Goal: Transaction & Acquisition: Book appointment/travel/reservation

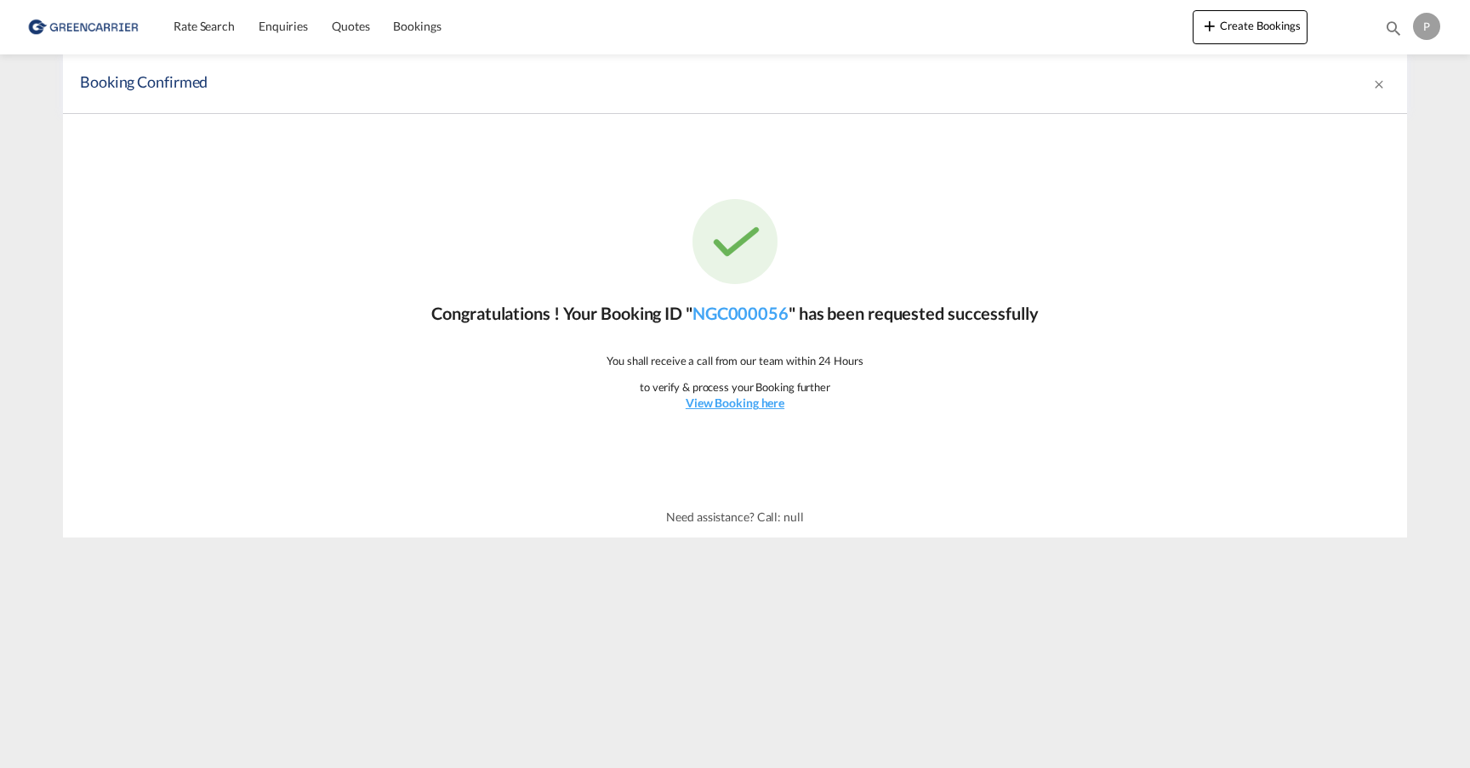
click at [70, 26] on img at bounding box center [83, 27] width 115 height 38
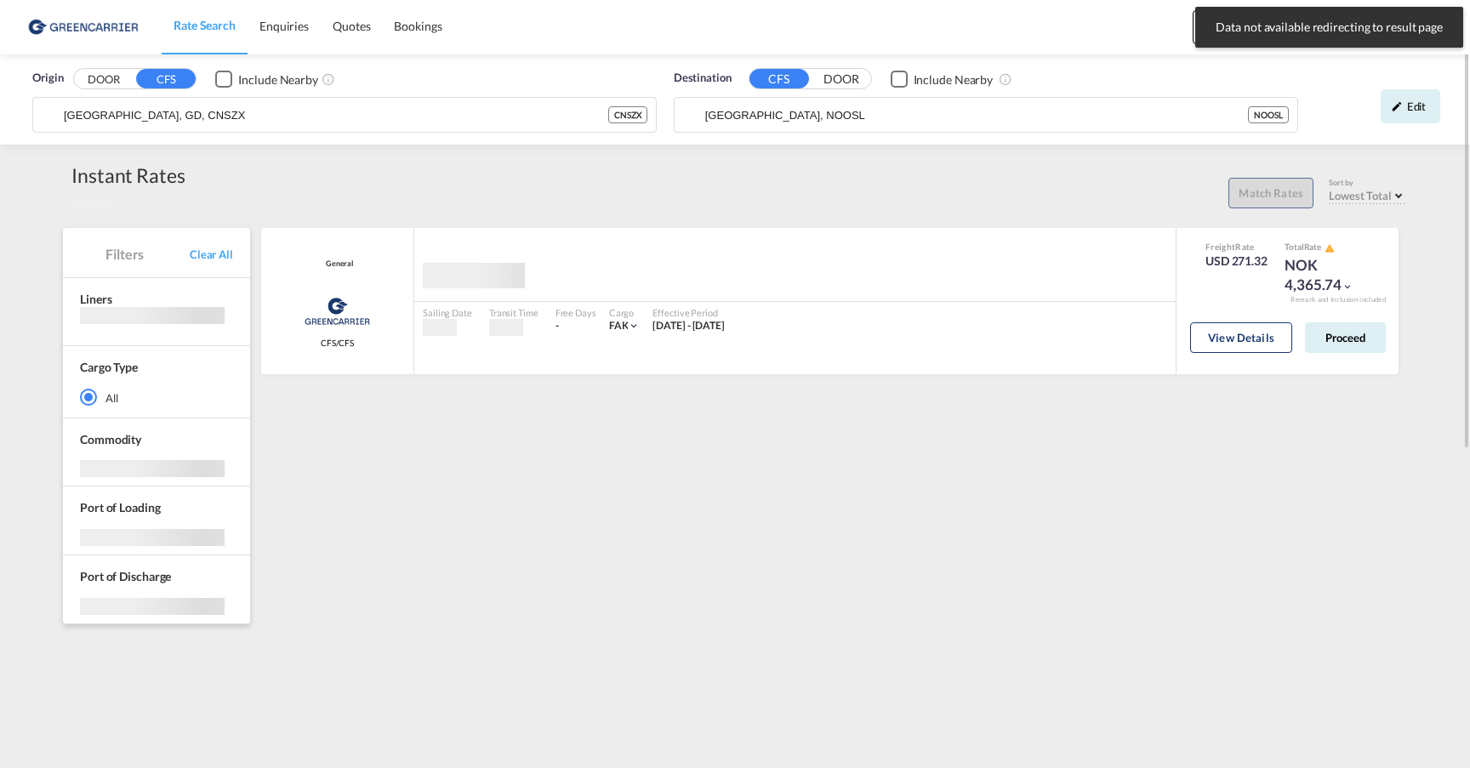
click at [87, 19] on img at bounding box center [83, 27] width 115 height 38
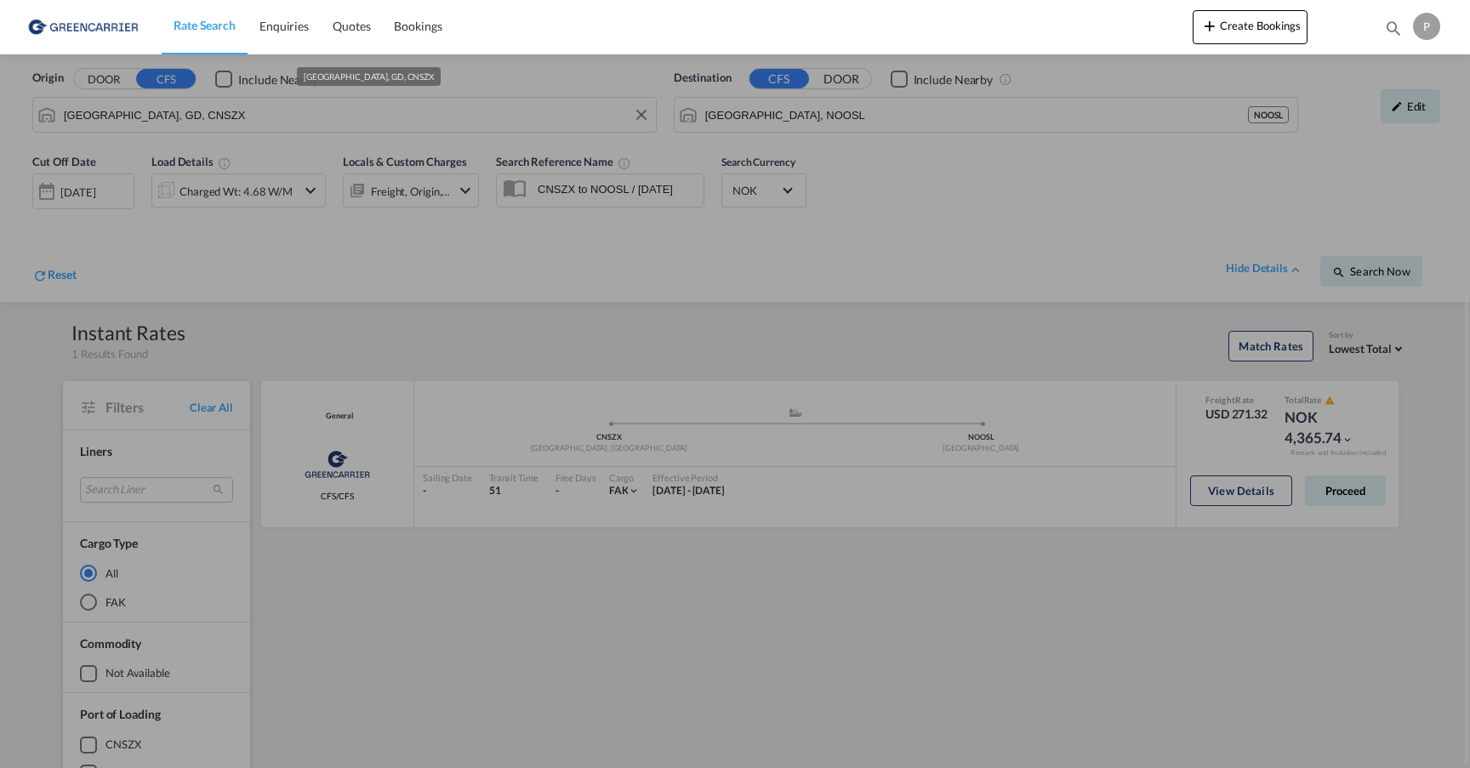
drag, startPoint x: 476, startPoint y: 116, endPoint x: 536, endPoint y: 115, distance: 59.6
click at [477, 116] on input "Shenzhen, GD, CNSZX" at bounding box center [356, 115] width 584 height 26
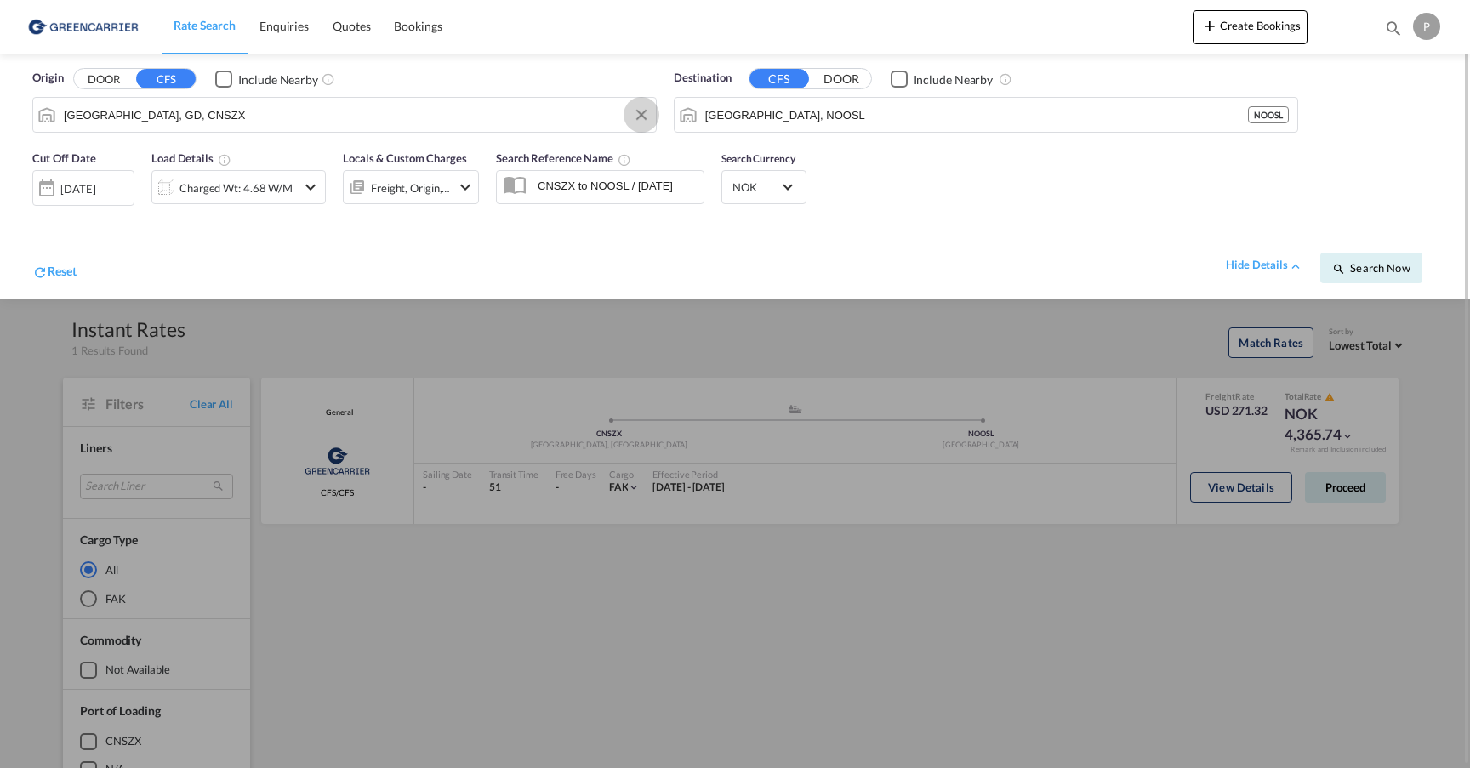
click at [639, 114] on button "Clear Input" at bounding box center [642, 115] width 26 height 26
click at [189, 166] on div "Tianjin Xingang, TJ China CNTXG" at bounding box center [194, 161] width 323 height 51
type input "Tianjin Xingang, TJ, CNTXG"
click at [226, 186] on div "Charged Wt: 4.68 W/M" at bounding box center [235, 188] width 113 height 24
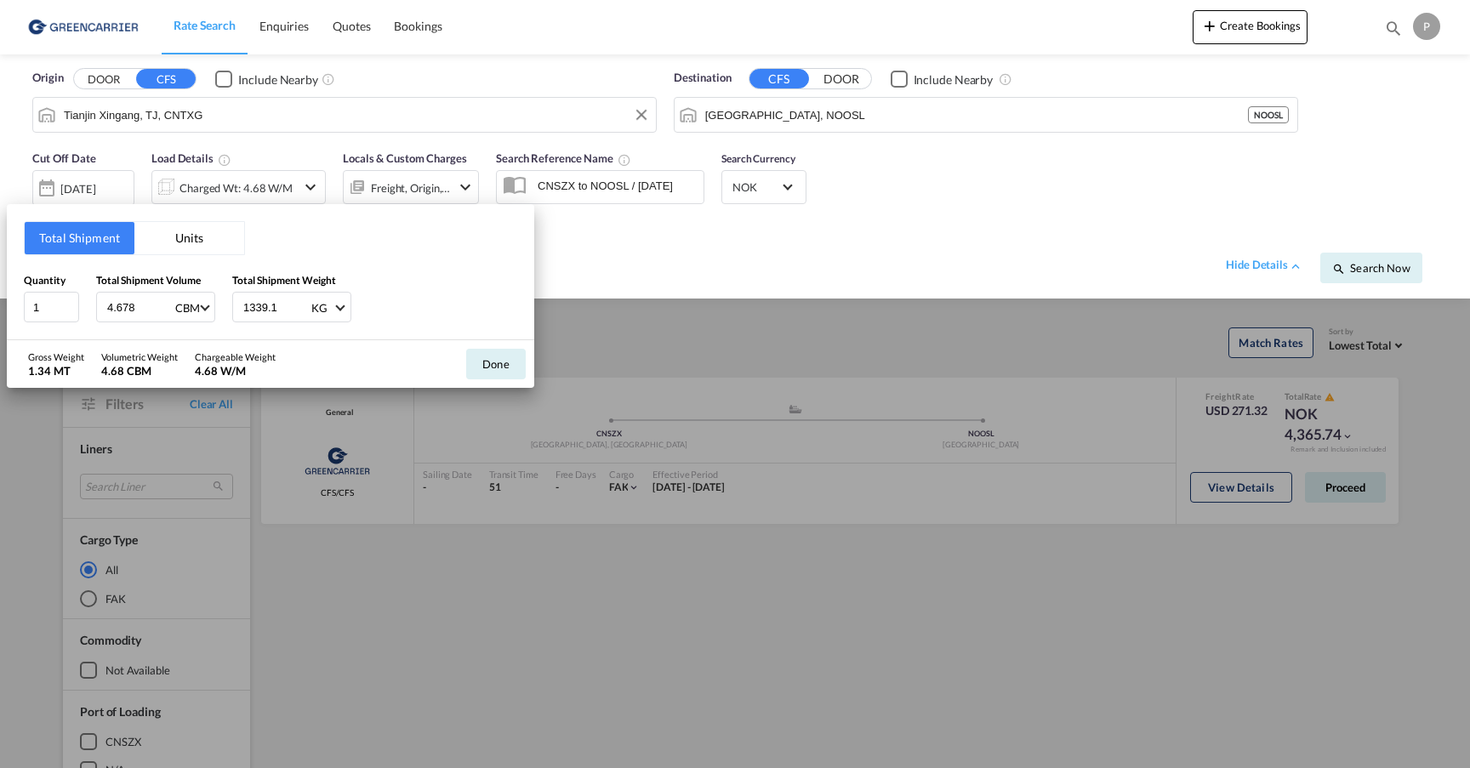
click at [125, 312] on input "4.678" at bounding box center [139, 307] width 68 height 29
type input "9.52"
type input "1909"
click at [490, 362] on button "Done" at bounding box center [496, 364] width 60 height 31
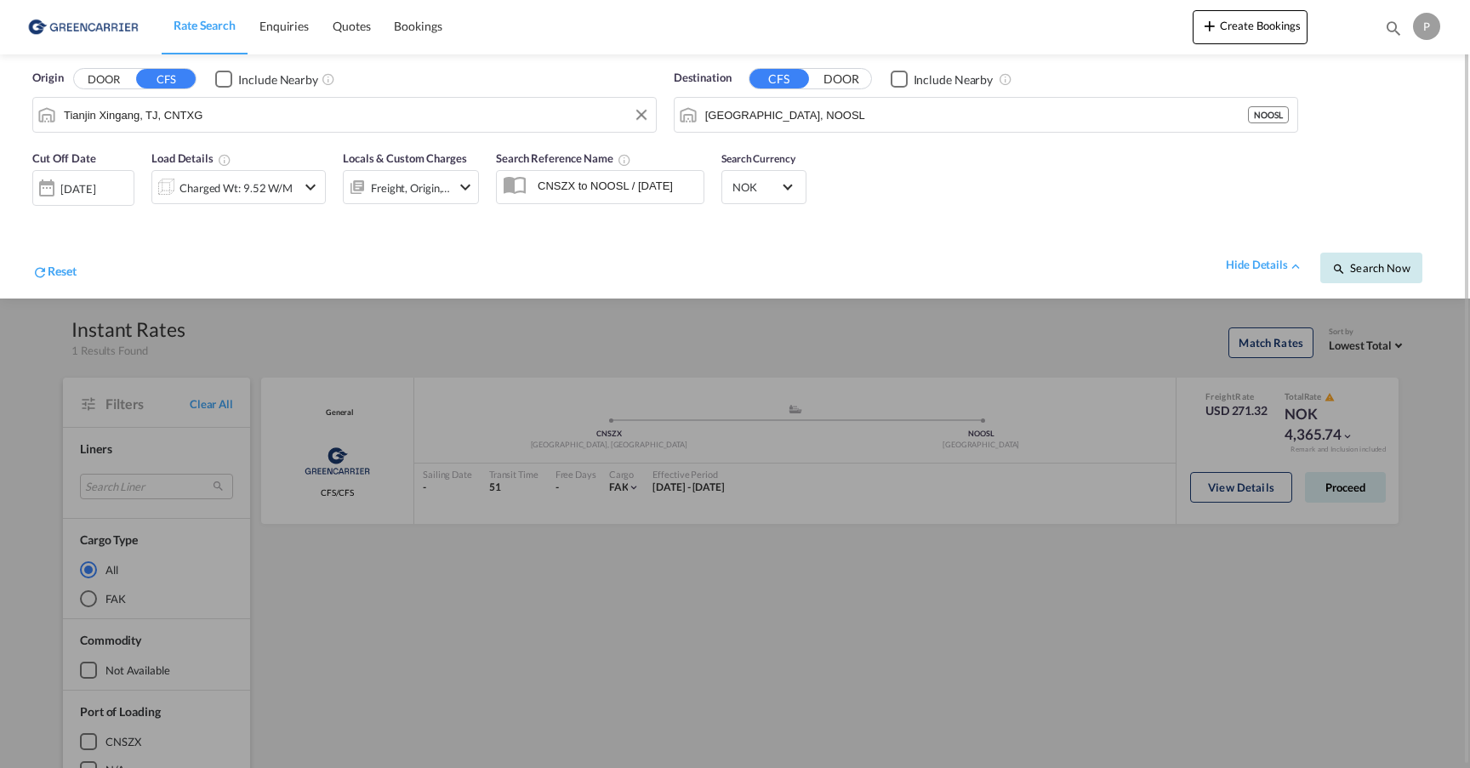
click at [1382, 272] on span "Search Now" at bounding box center [1370, 268] width 77 height 14
click at [87, 175] on div "27 Aug 2025" at bounding box center [83, 187] width 102 height 34
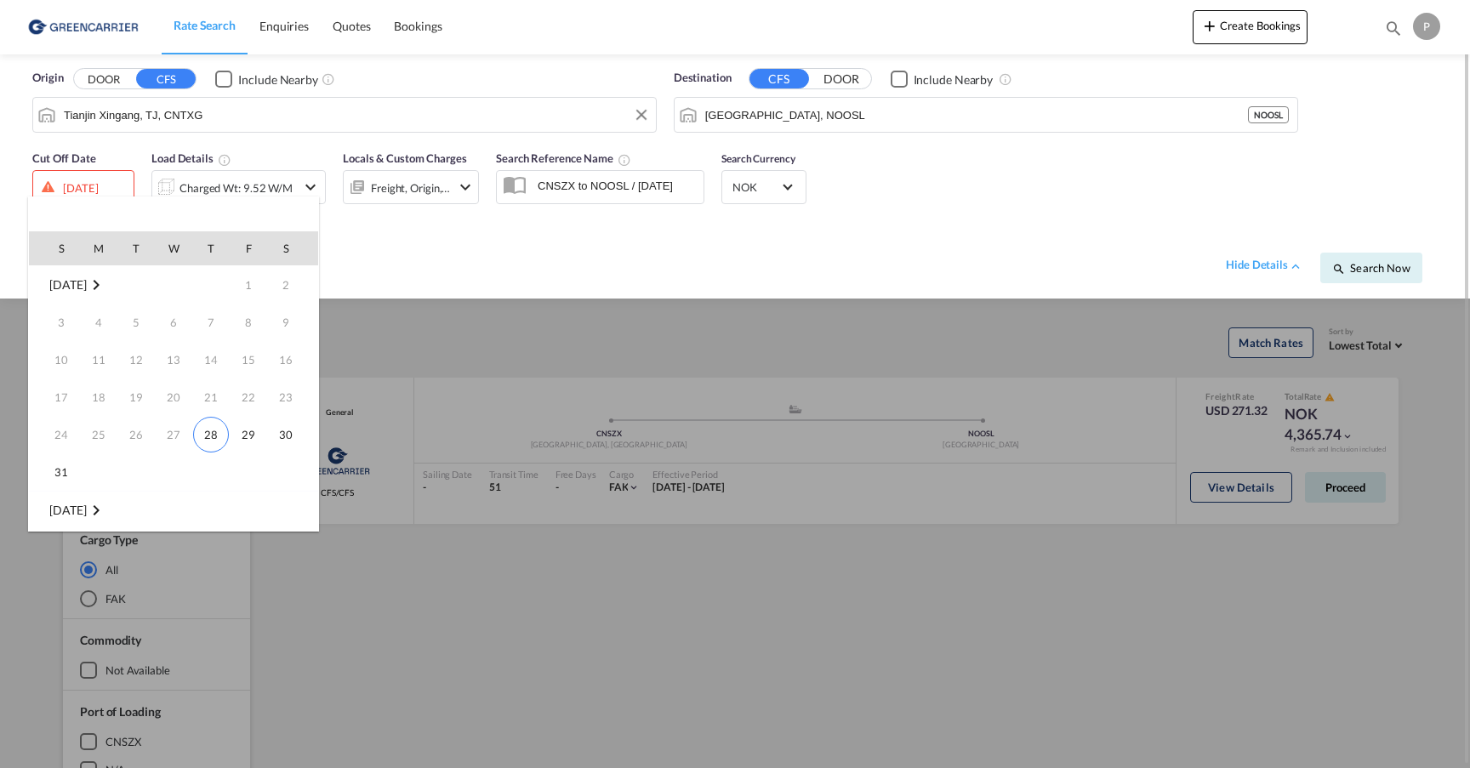
drag, startPoint x: 206, startPoint y: 440, endPoint x: 239, endPoint y: 445, distance: 33.6
click at [206, 440] on span "28" at bounding box center [211, 435] width 36 height 36
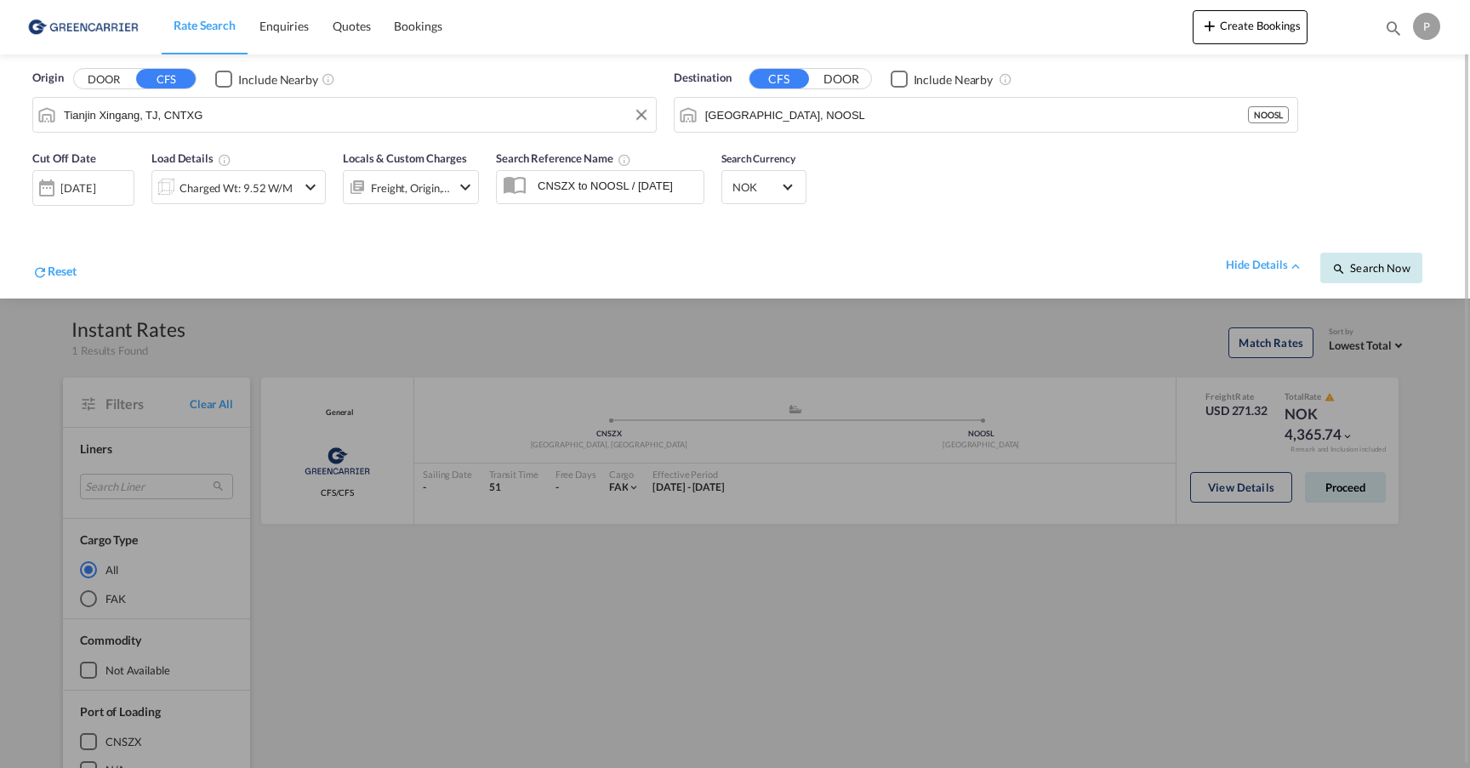
click at [1398, 263] on span "Search Now" at bounding box center [1370, 268] width 77 height 14
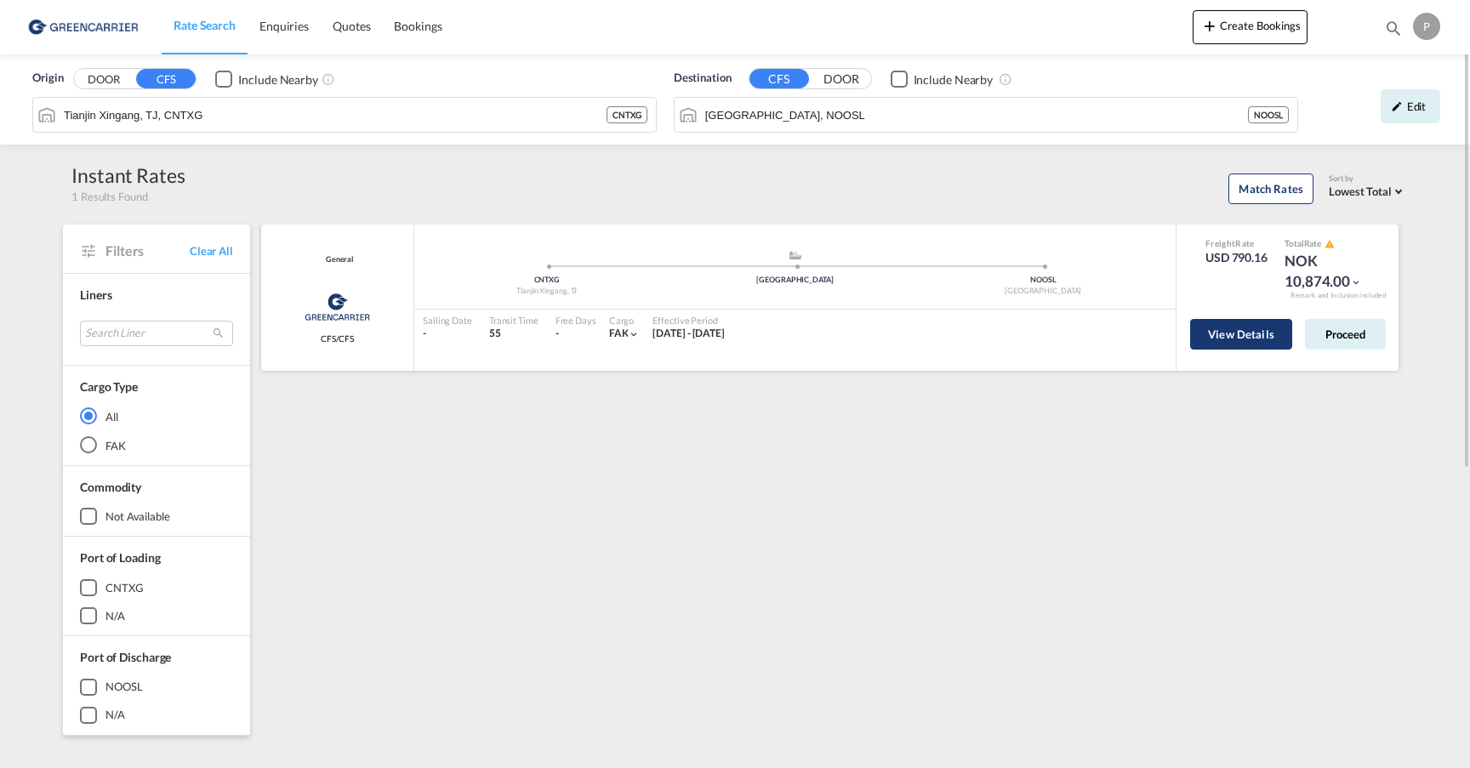
click at [1242, 333] on button "View Details" at bounding box center [1241, 334] width 102 height 31
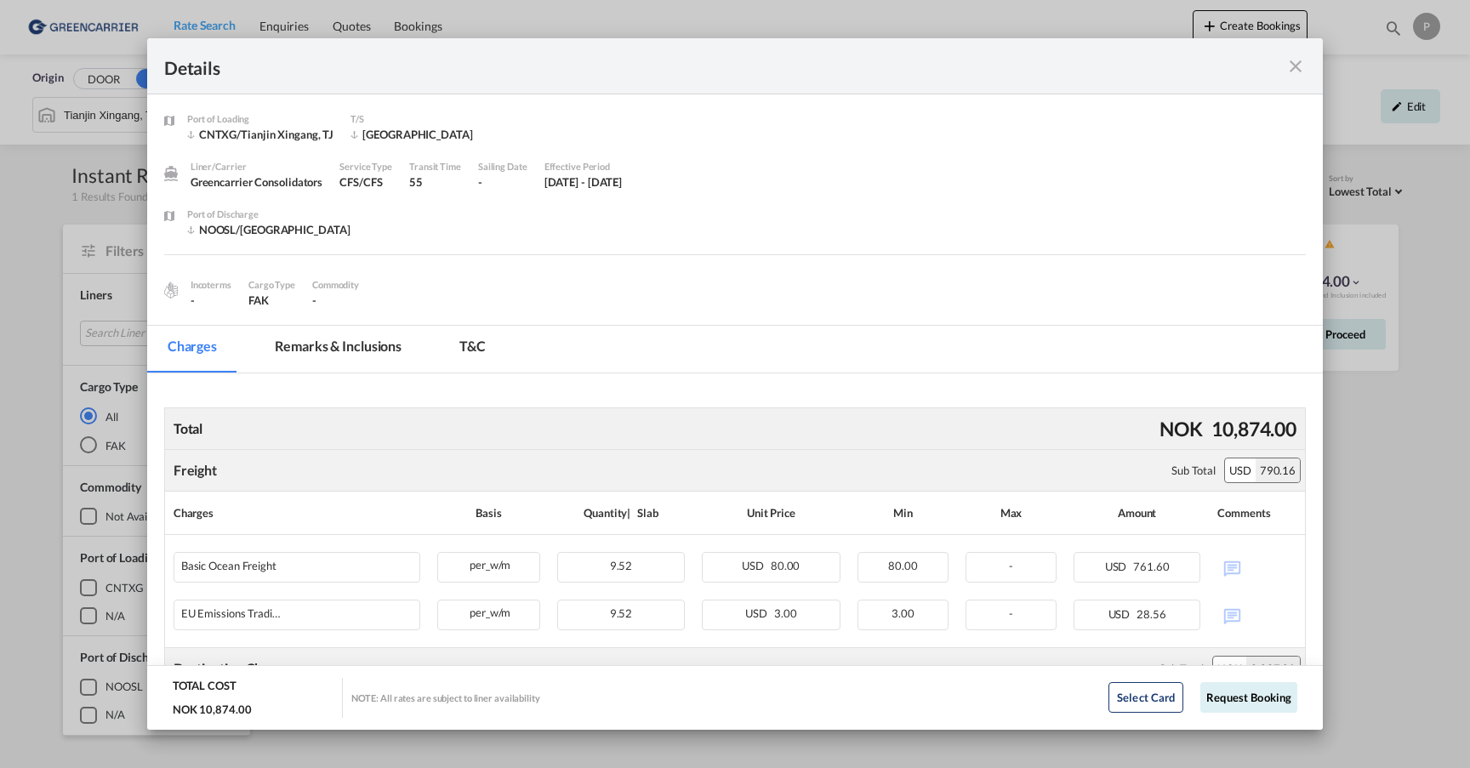
click at [1297, 68] on md-icon "icon-close fg-AAA8AD m-0 cursor" at bounding box center [1295, 66] width 20 height 20
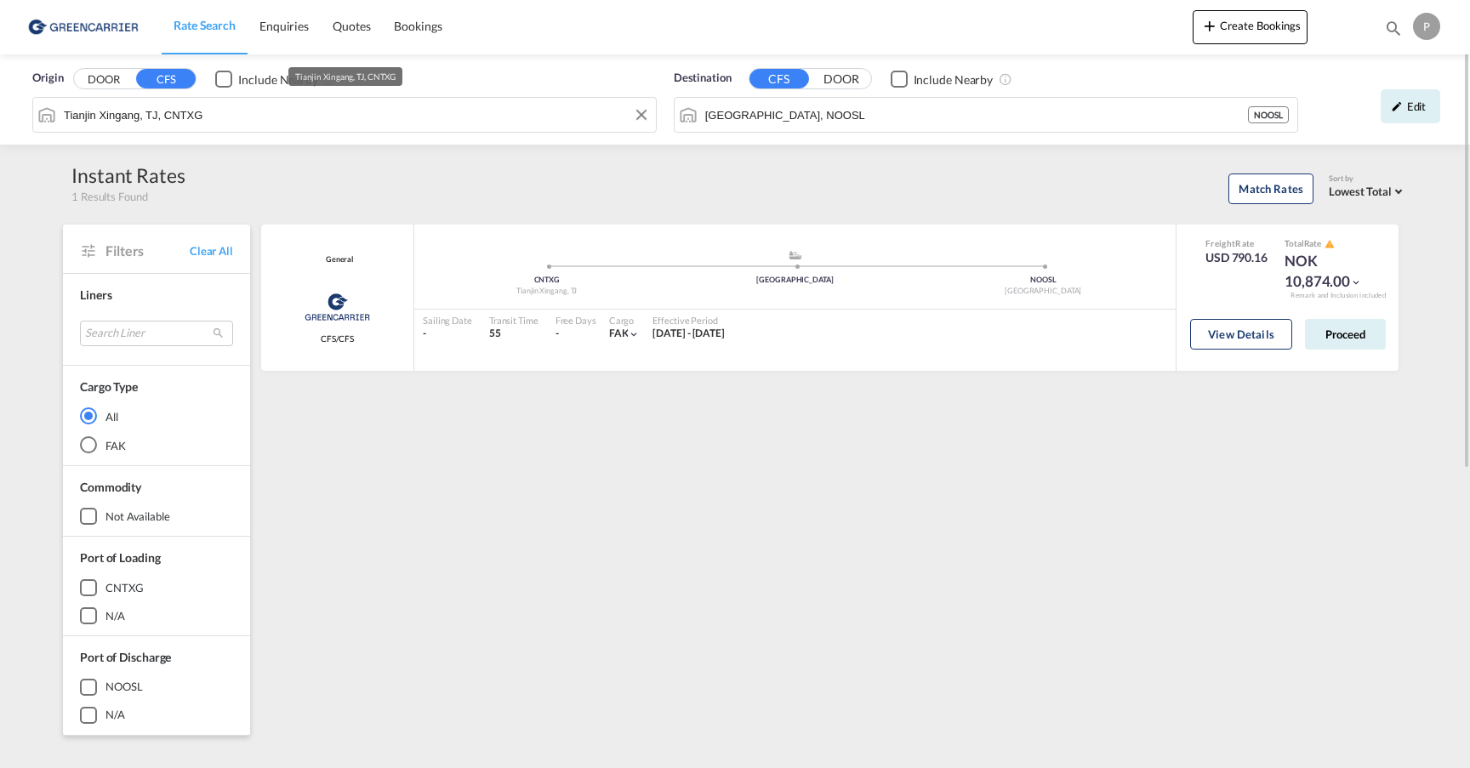
click at [221, 122] on input "Tianjin Xingang, TJ, CNTXG" at bounding box center [356, 115] width 584 height 26
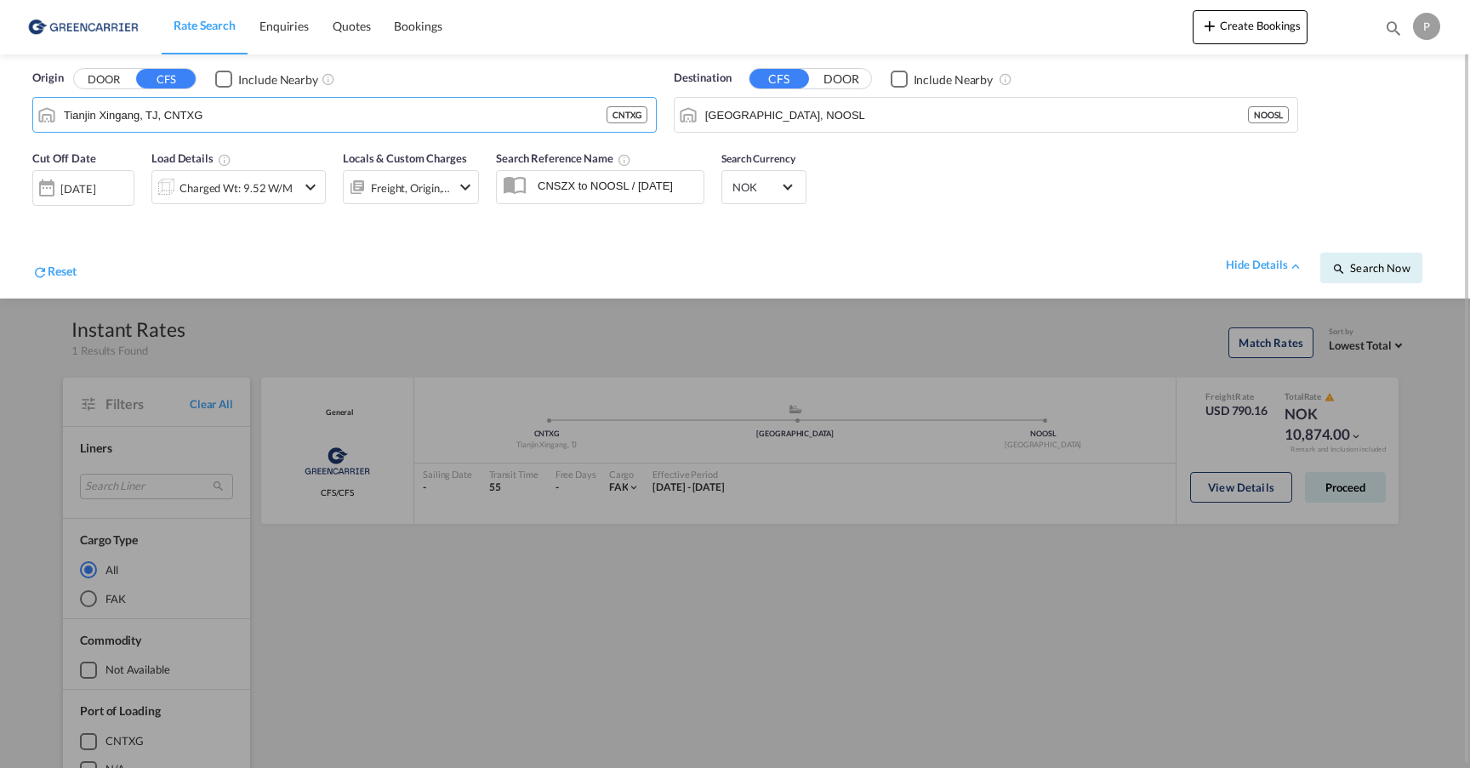
click at [80, 185] on div "28 Aug 2025" at bounding box center [77, 188] width 35 height 15
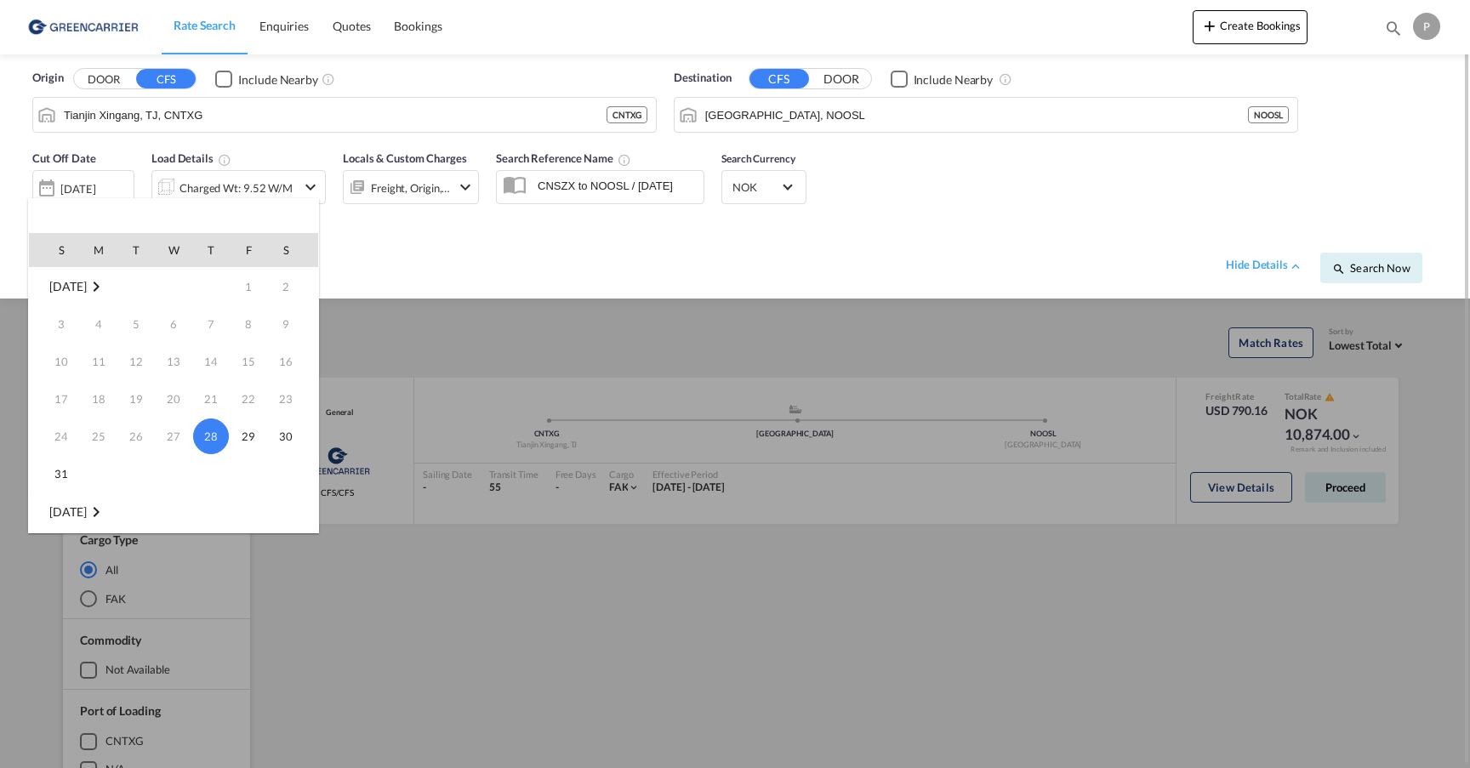
drag, startPoint x: 428, startPoint y: 261, endPoint x: 223, endPoint y: 185, distance: 218.8
click at [428, 261] on div at bounding box center [735, 384] width 1470 height 768
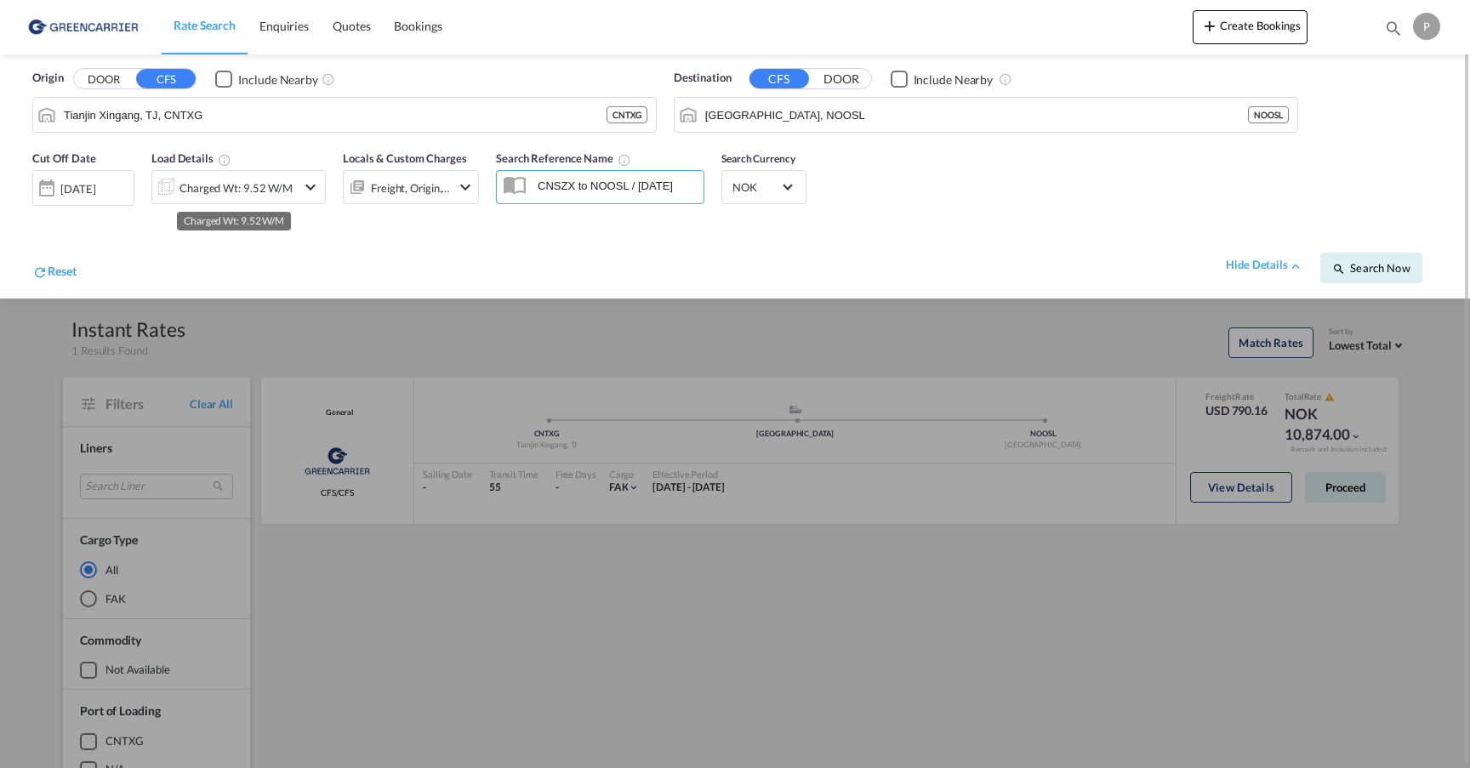
click at [217, 181] on div "Charged Wt: 9.52 W/M" at bounding box center [235, 188] width 113 height 24
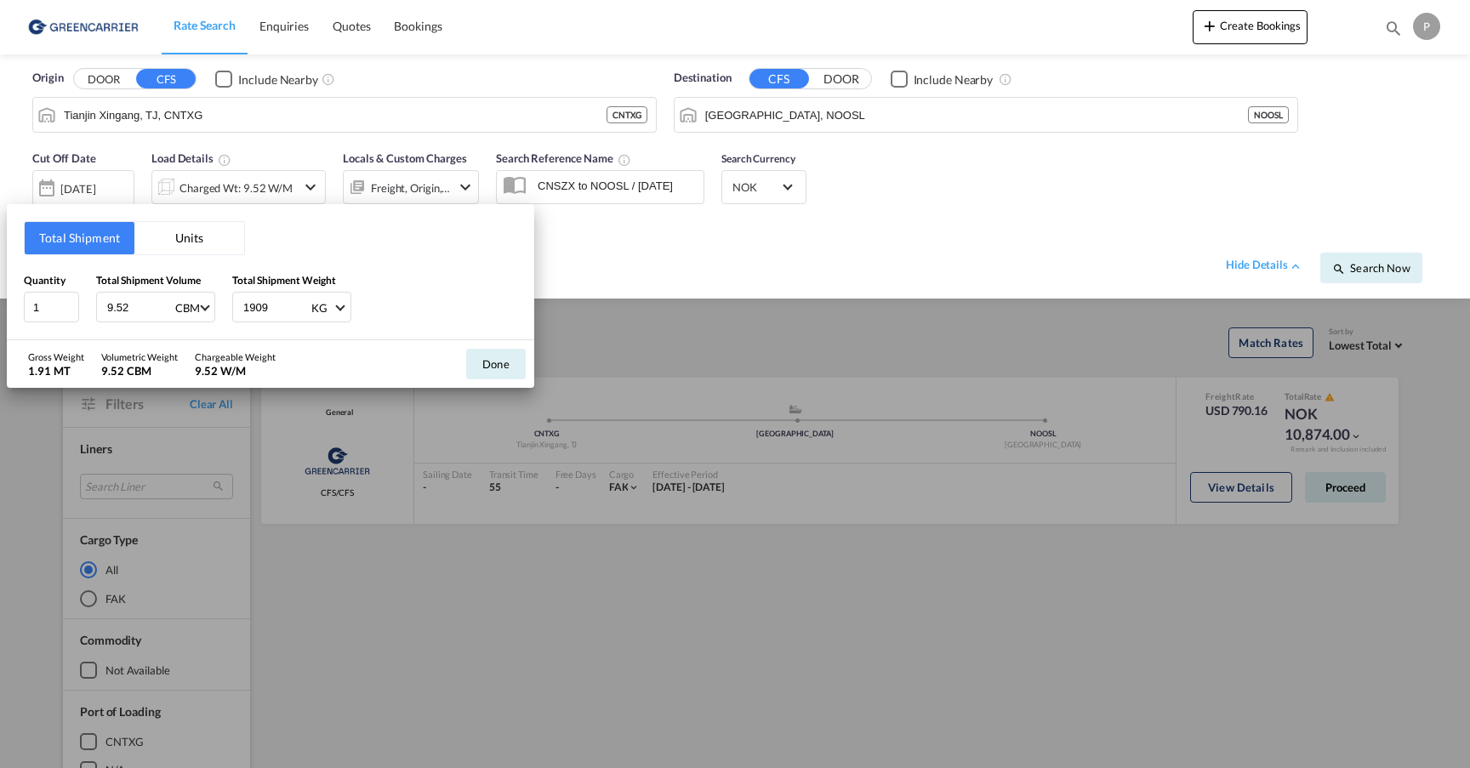
click at [144, 307] on input "9.52" at bounding box center [139, 307] width 68 height 29
type input "1"
type input "300"
click at [495, 363] on button "Done" at bounding box center [496, 364] width 60 height 31
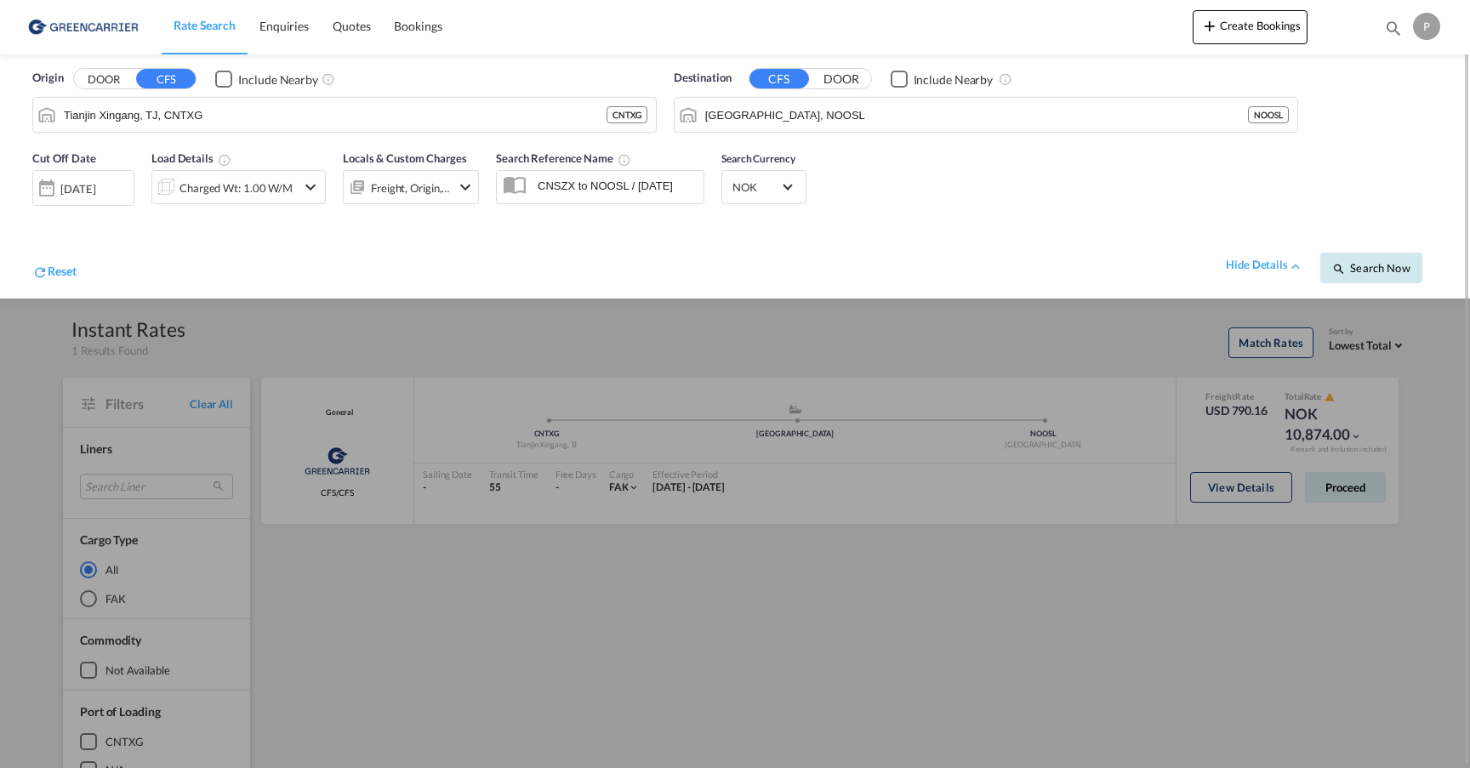
click at [1387, 275] on button "Search Now" at bounding box center [1371, 268] width 102 height 31
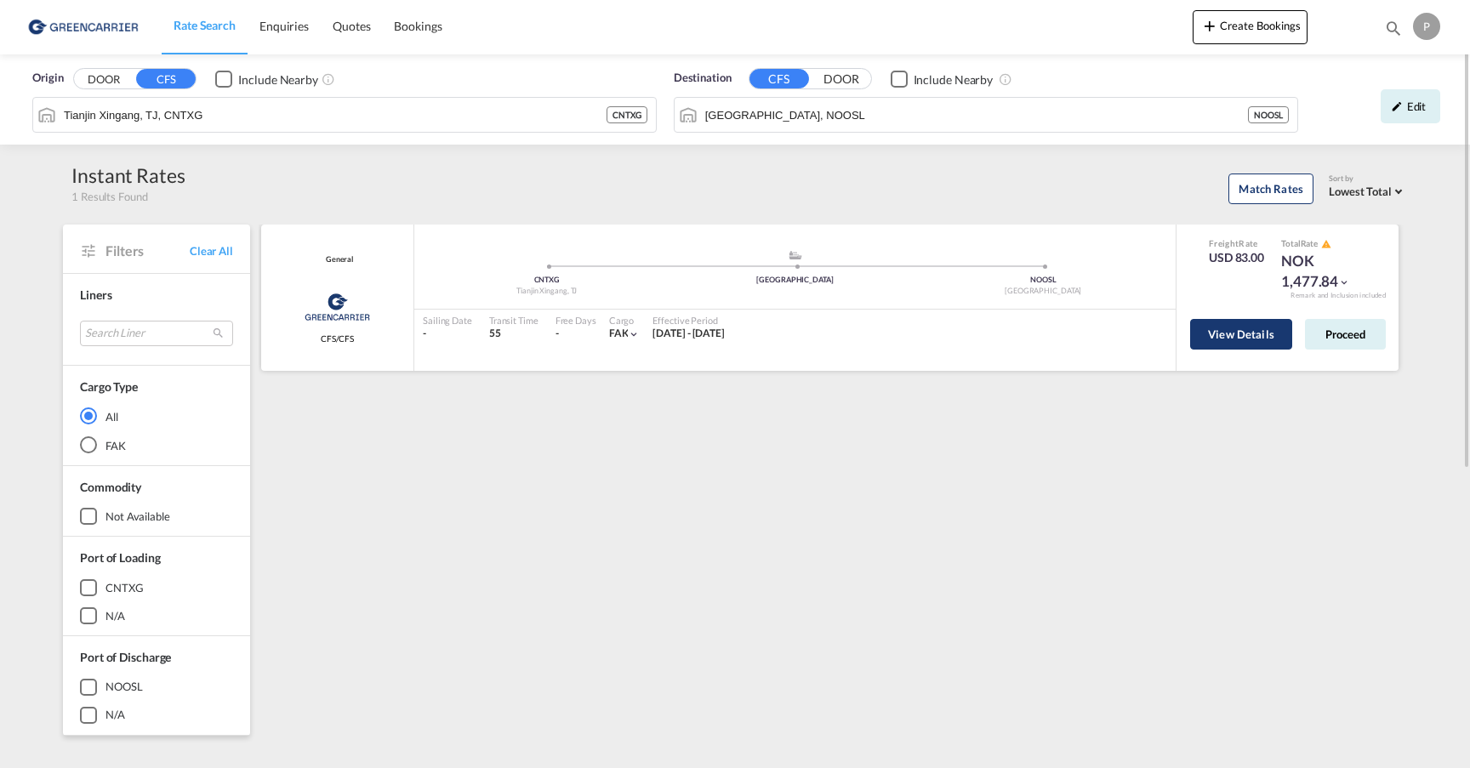
click at [1238, 328] on button "View Details" at bounding box center [1241, 334] width 102 height 31
